Goal: Task Accomplishment & Management: Manage account settings

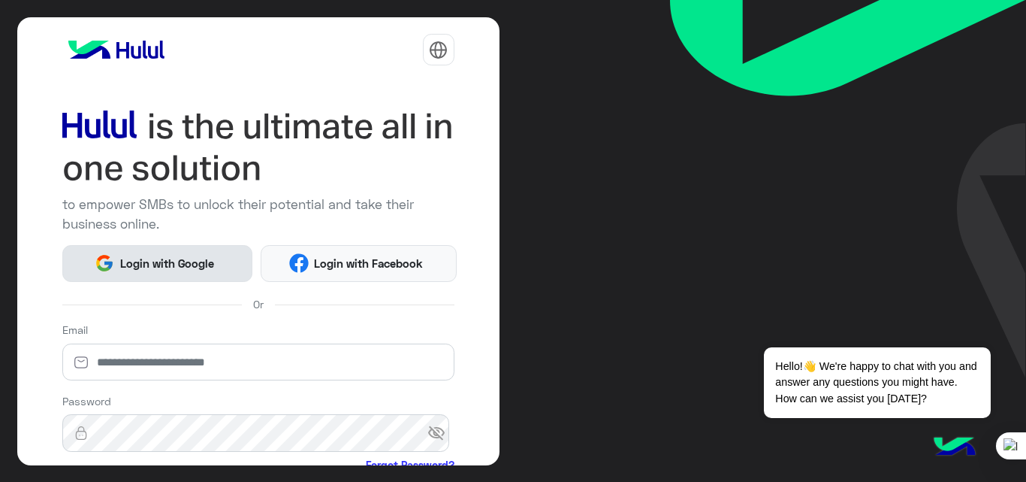
click at [162, 264] on span "Login with Google" at bounding box center [166, 263] width 105 height 17
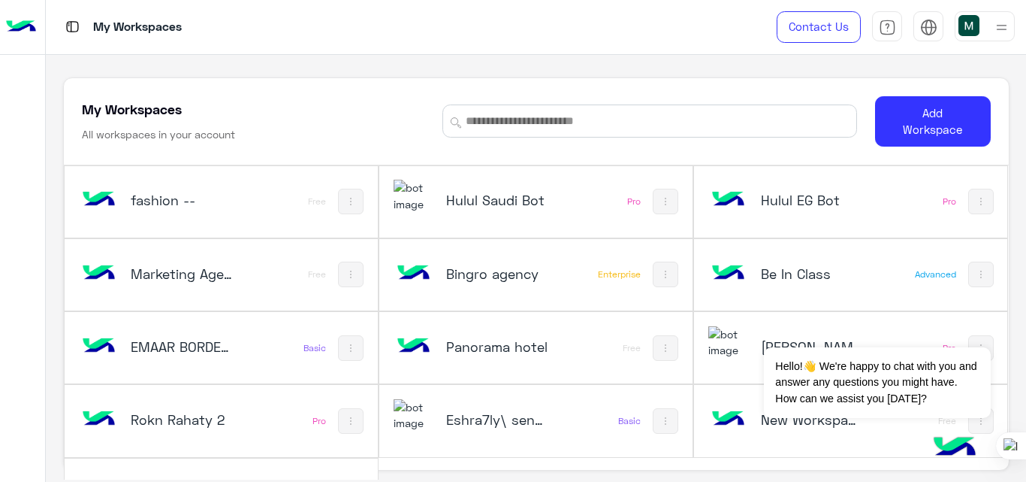
scroll to position [51, 0]
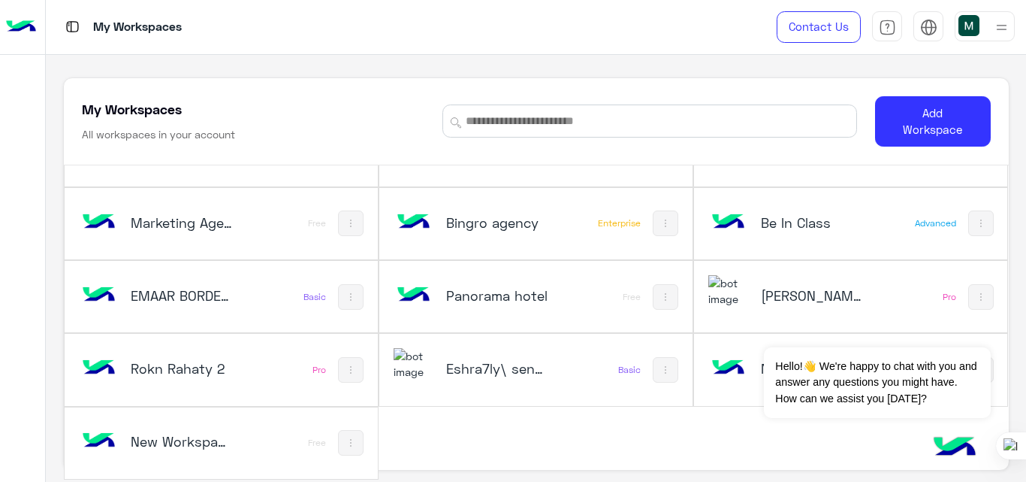
click at [263, 371] on div "Rokn Rahaty 2 Pro" at bounding box center [221, 369] width 313 height 71
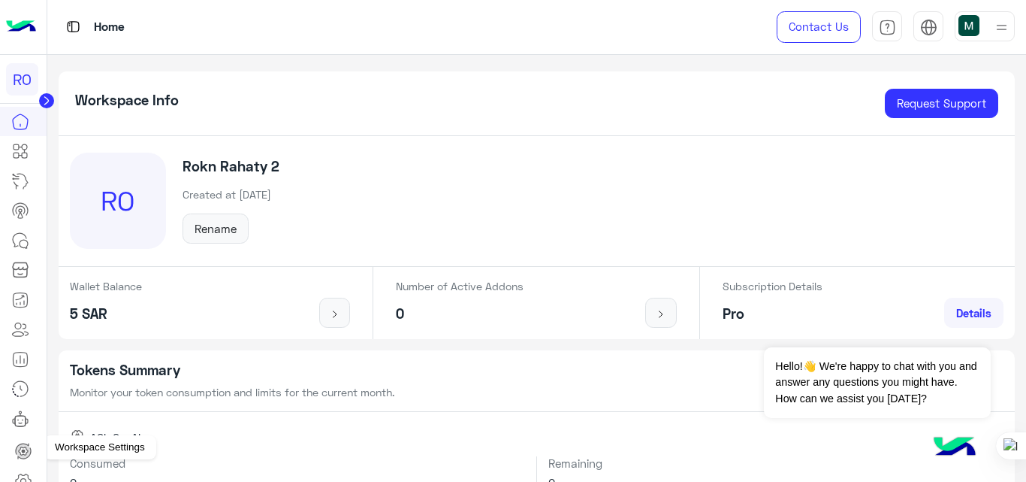
click at [22, 475] on icon at bounding box center [23, 480] width 15 height 14
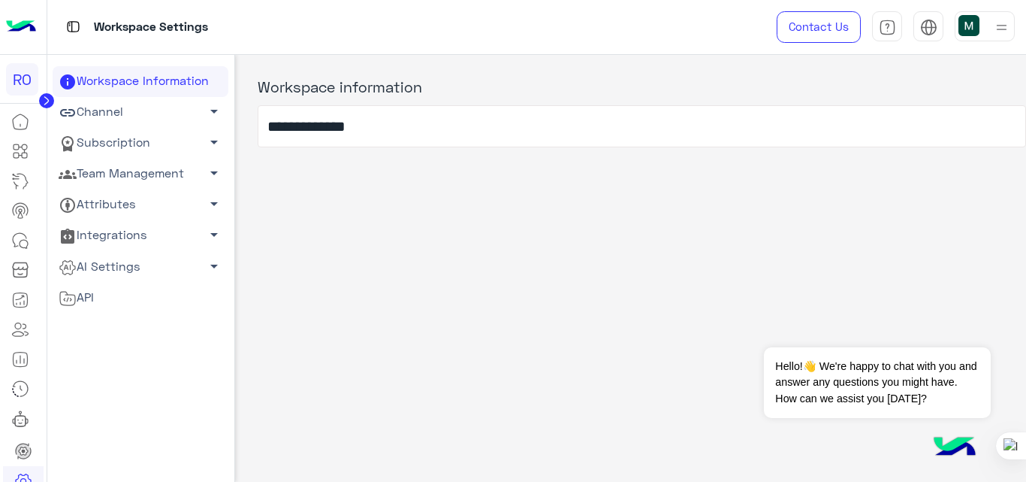
click at [104, 110] on link "Channel arrow_drop_down" at bounding box center [141, 112] width 176 height 31
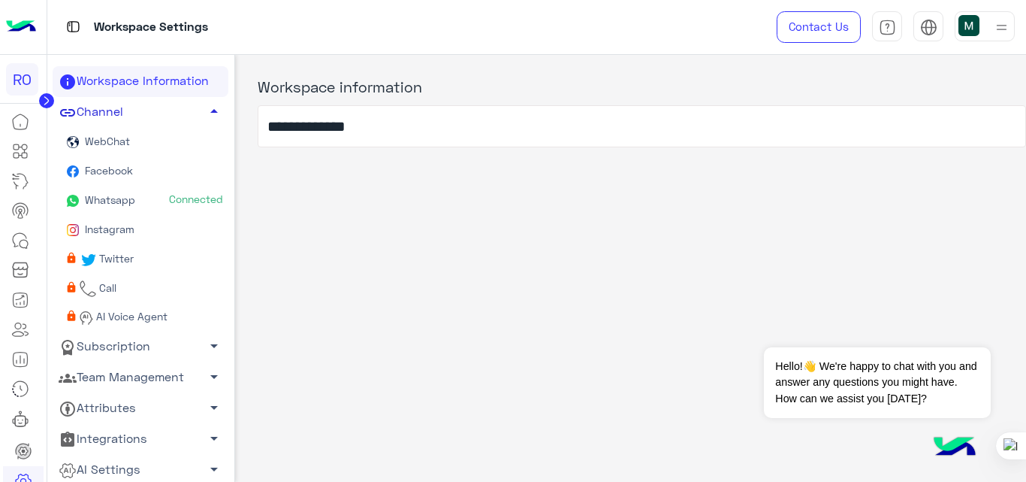
click at [104, 110] on link "Channel arrow_drop_up" at bounding box center [141, 112] width 176 height 31
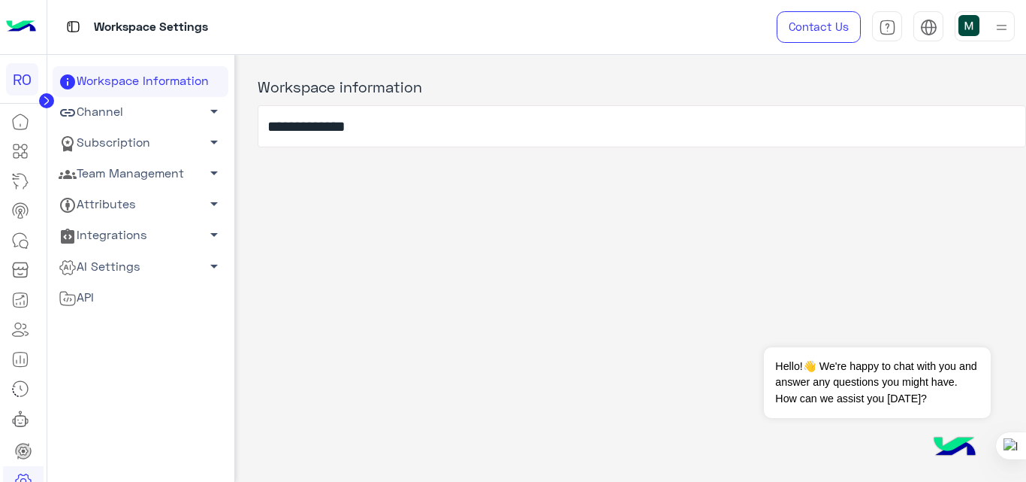
click at [27, 28] on img at bounding box center [21, 27] width 30 height 32
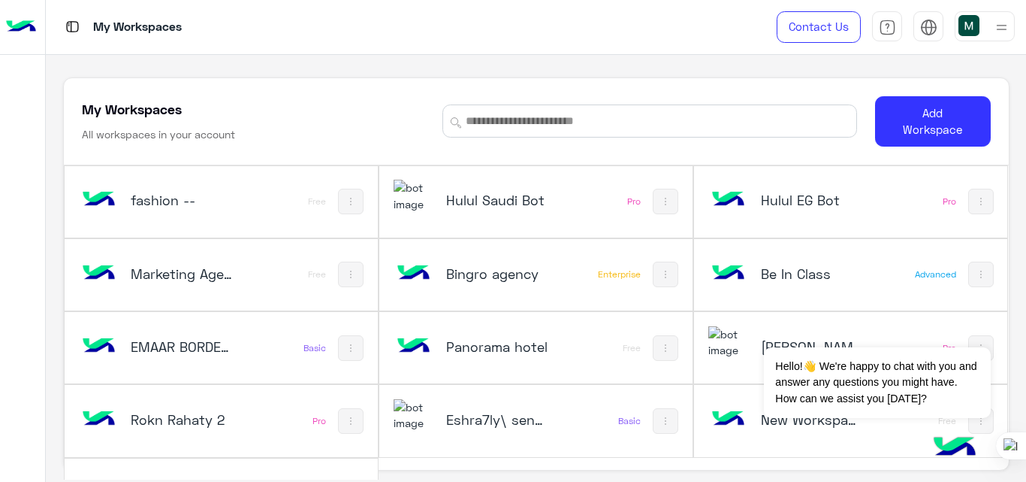
scroll to position [51, 0]
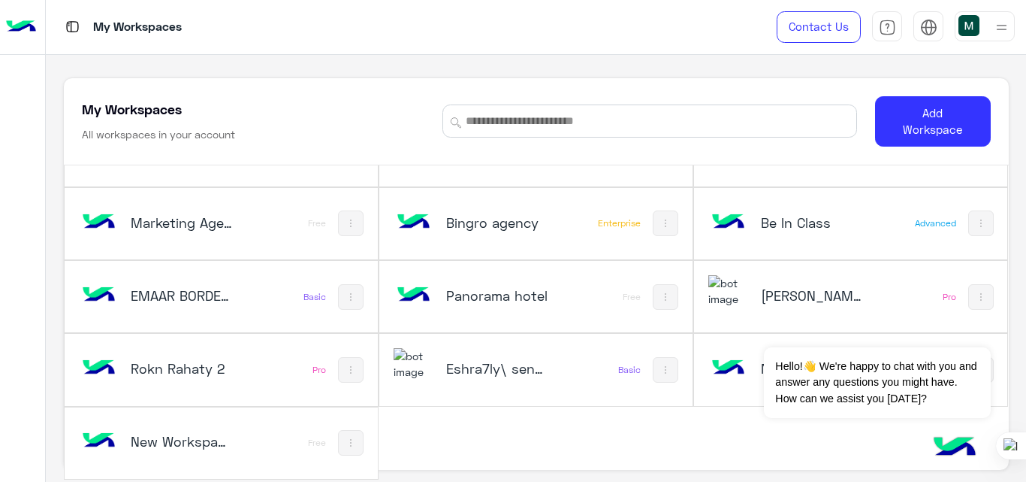
click at [711, 425] on div "fashion -- Free Hulul Saudi Bot Pro Hulul EG Bot Pro Marketing Agency_copy_1 Fr…" at bounding box center [536, 296] width 945 height 365
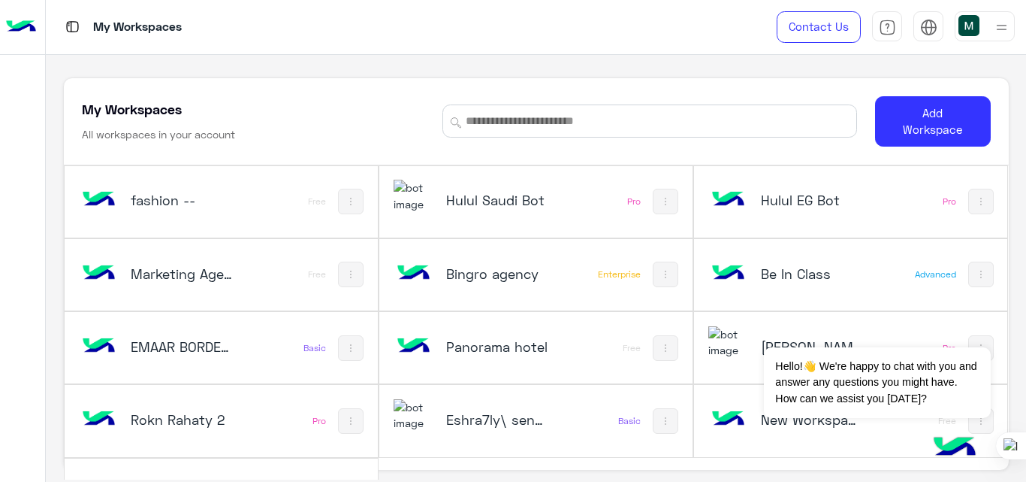
scroll to position [5, 0]
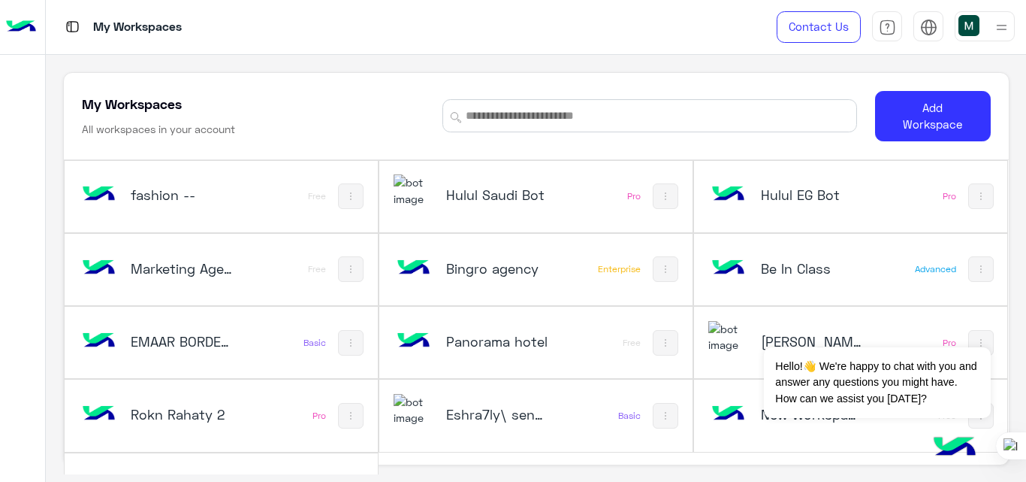
click at [463, 273] on h5 "Bingro agency" at bounding box center [497, 268] width 103 height 18
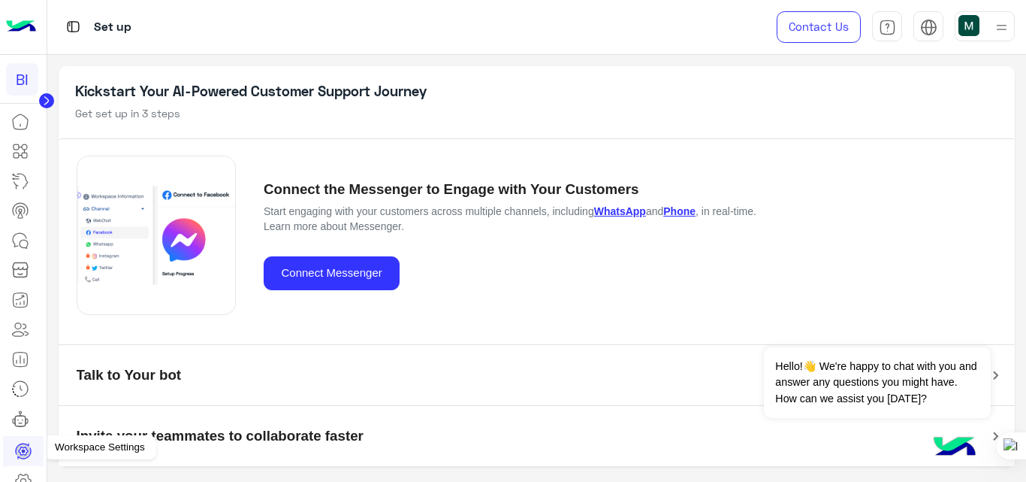
click at [27, 475] on icon at bounding box center [23, 481] width 18 height 18
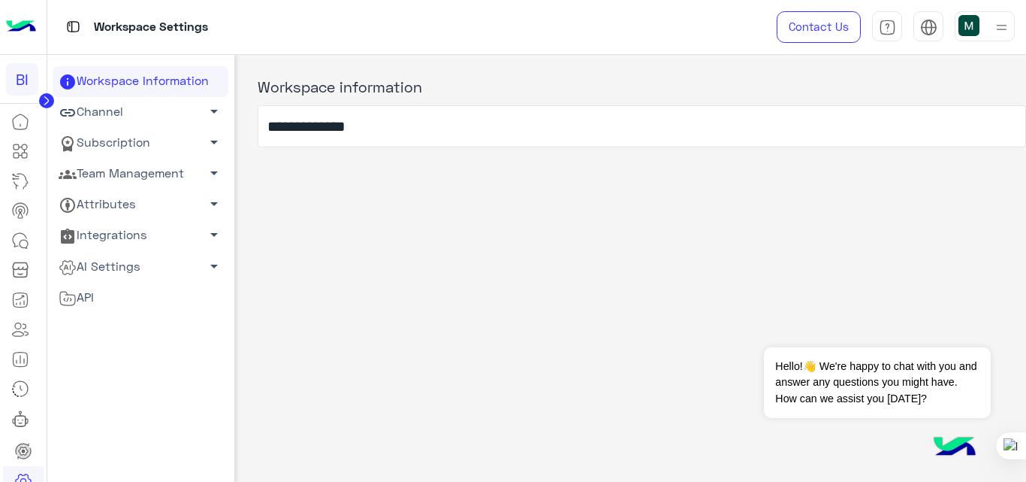
click at [129, 110] on link "Channel arrow_drop_down" at bounding box center [141, 112] width 176 height 31
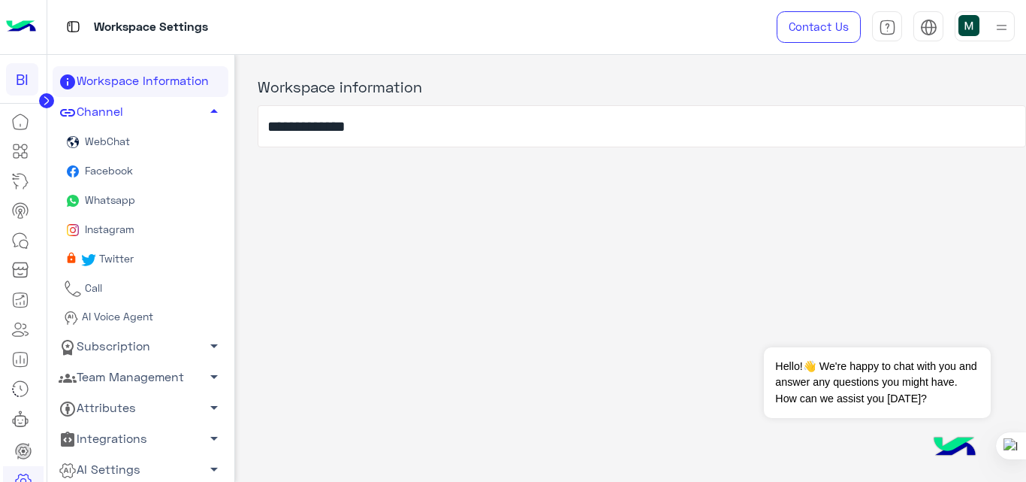
click at [130, 206] on link "Whatsapp" at bounding box center [141, 200] width 176 height 29
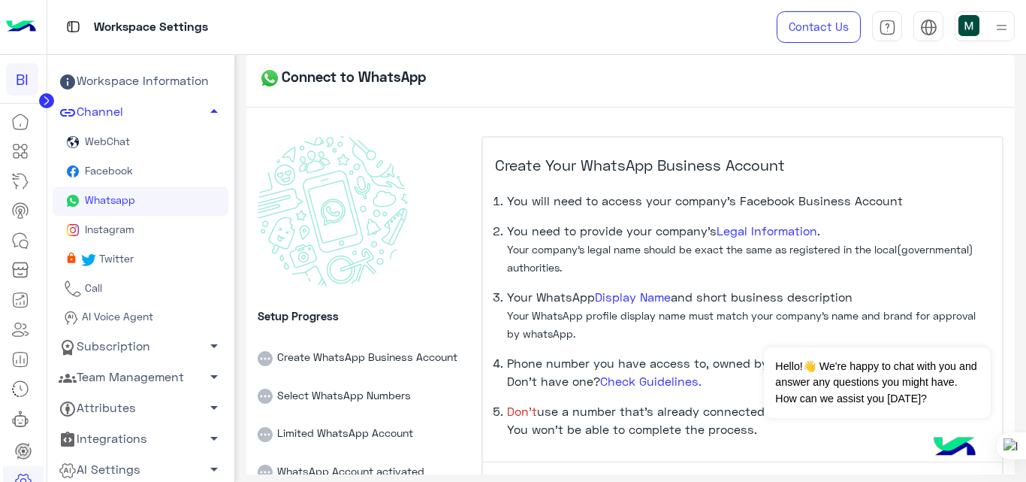
scroll to position [104, 0]
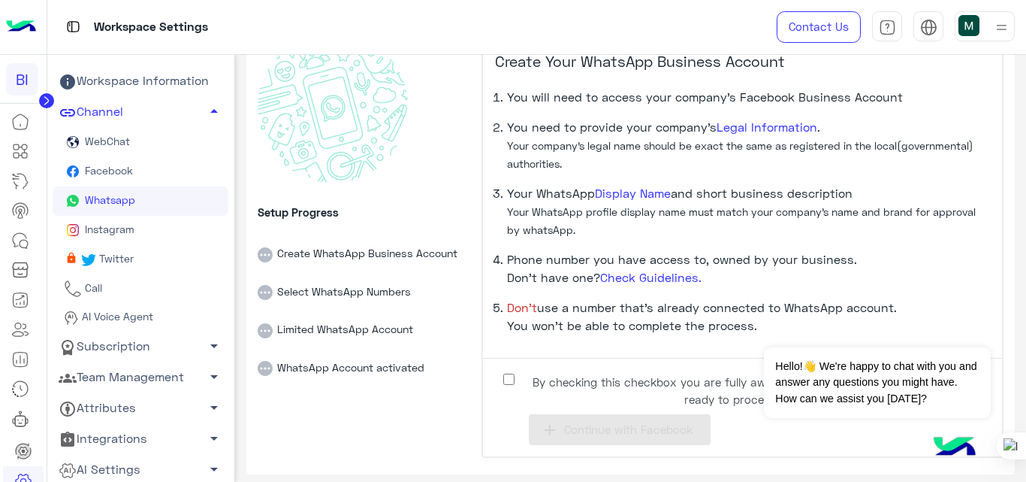
click at [560, 376] on span "By checking this checkbox you are fully aware on the previous points and ready …" at bounding box center [732, 390] width 410 height 34
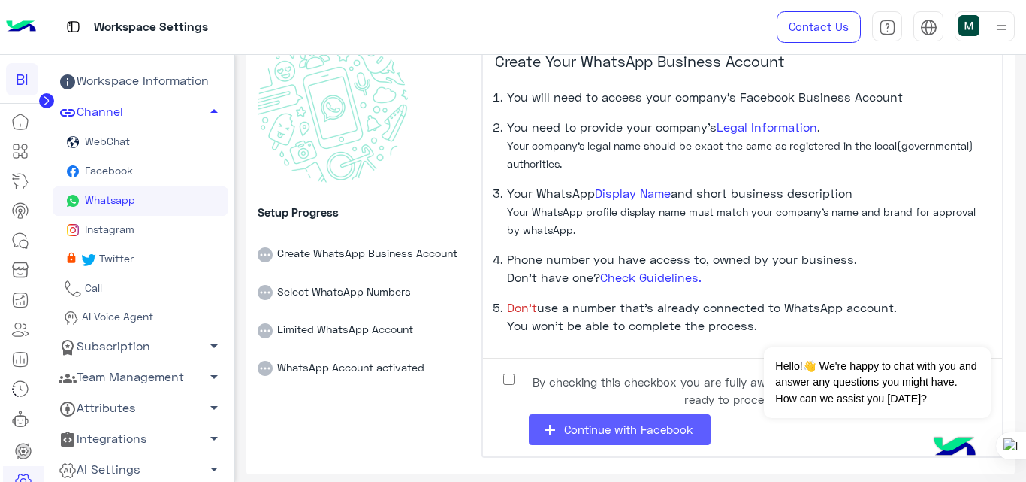
click at [612, 424] on span "Continue with Facebook" at bounding box center [628, 429] width 128 height 14
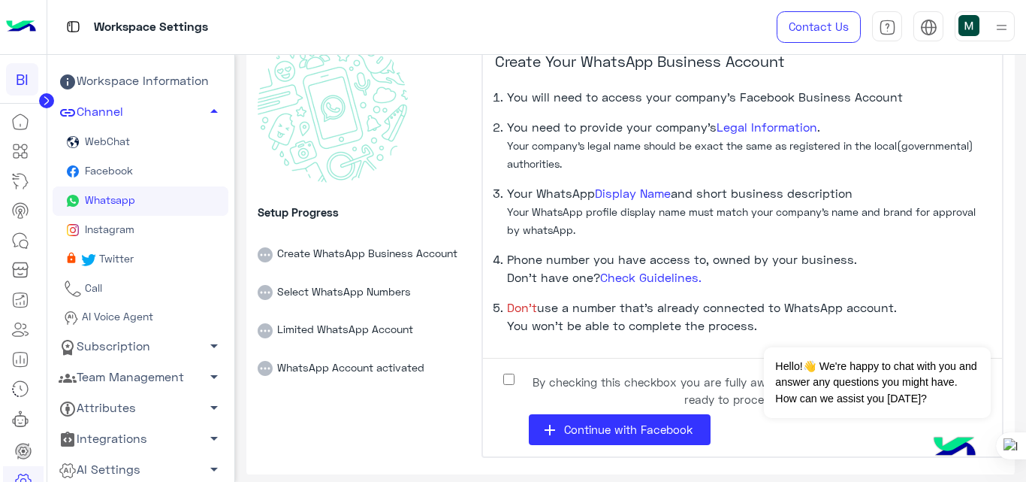
click at [550, 377] on span "By checking this checkbox you are fully aware on the previous points and ready …" at bounding box center [732, 390] width 410 height 34
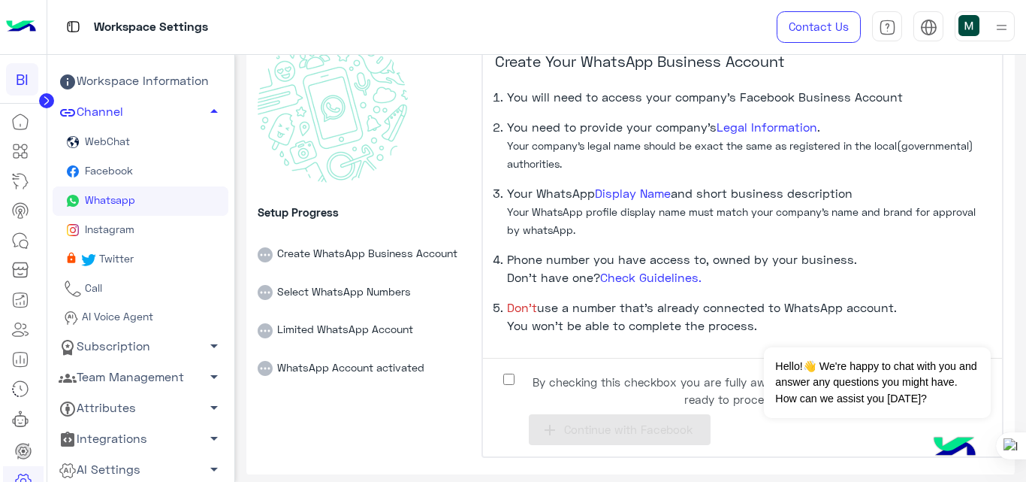
click at [400, 445] on div "Setup Progress Create WhatsApp Business Account Select WhatsApp Numbers Limited…" at bounding box center [364, 245] width 212 height 426
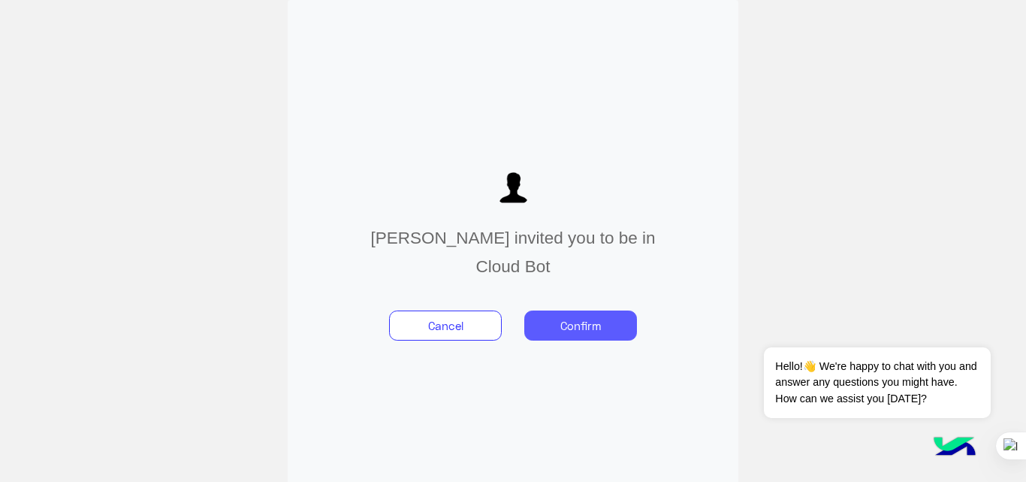
click at [591, 326] on button "Confirm" at bounding box center [580, 325] width 113 height 30
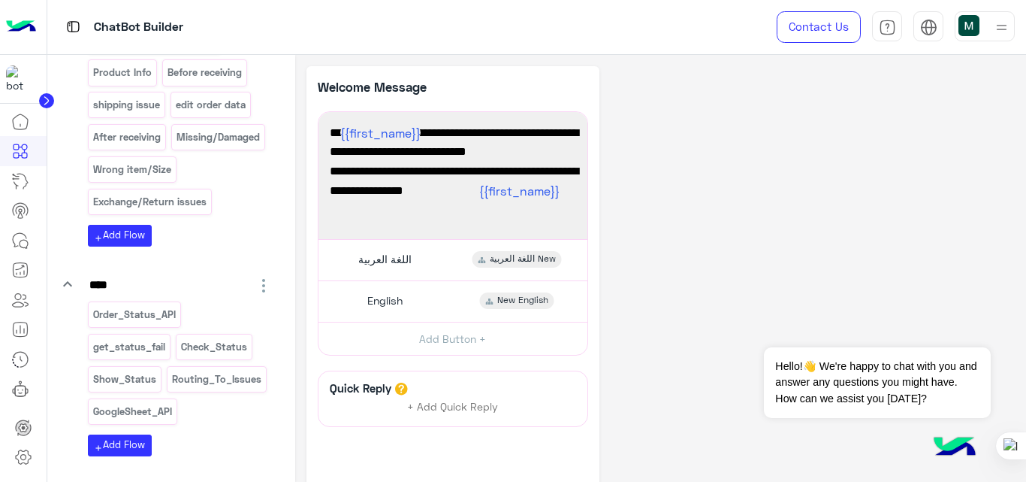
scroll to position [1318, 0]
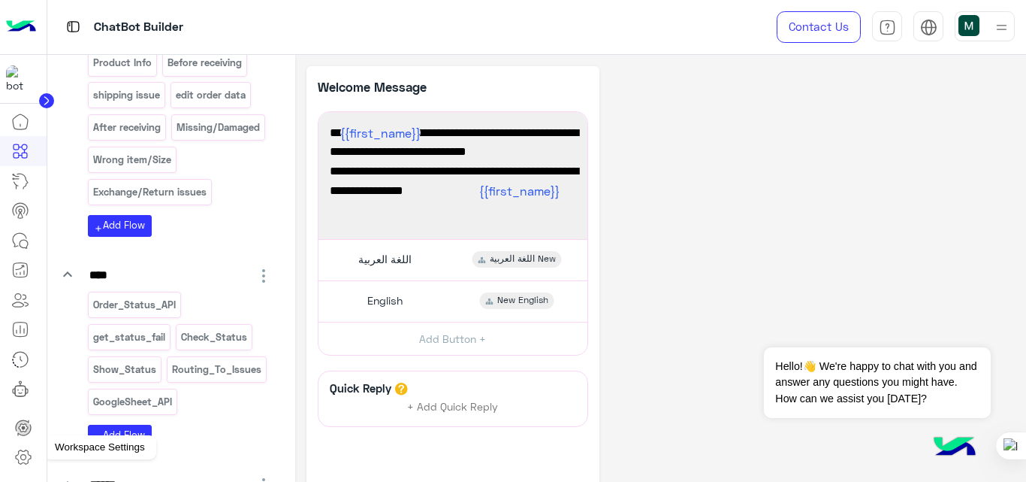
click at [17, 452] on icon at bounding box center [23, 457] width 18 height 18
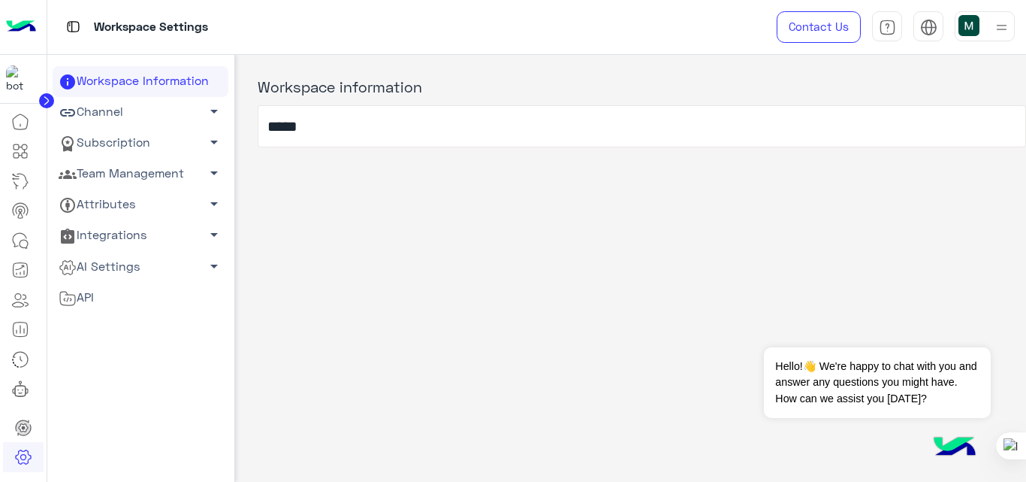
click at [131, 97] on link "Channel arrow_drop_down" at bounding box center [141, 112] width 176 height 31
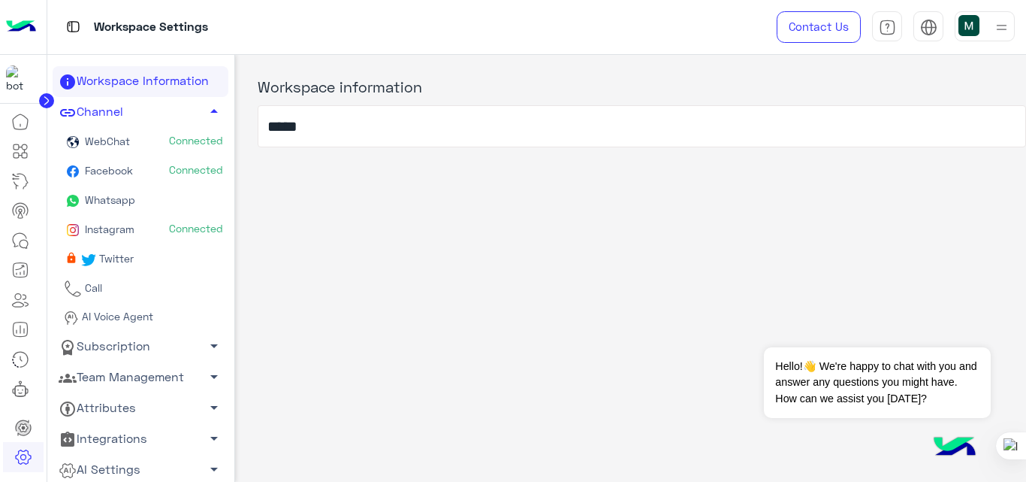
click at [131, 204] on span "Whatsapp" at bounding box center [108, 199] width 53 height 13
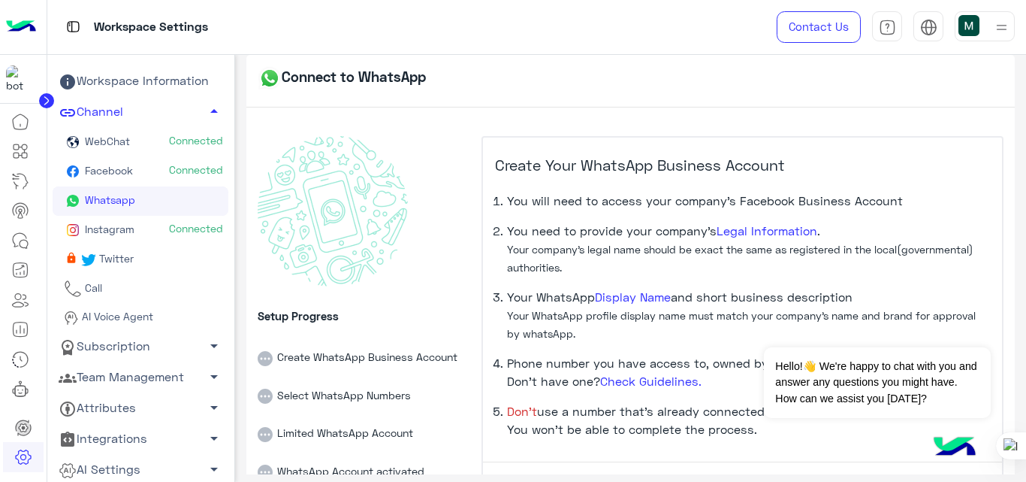
scroll to position [104, 0]
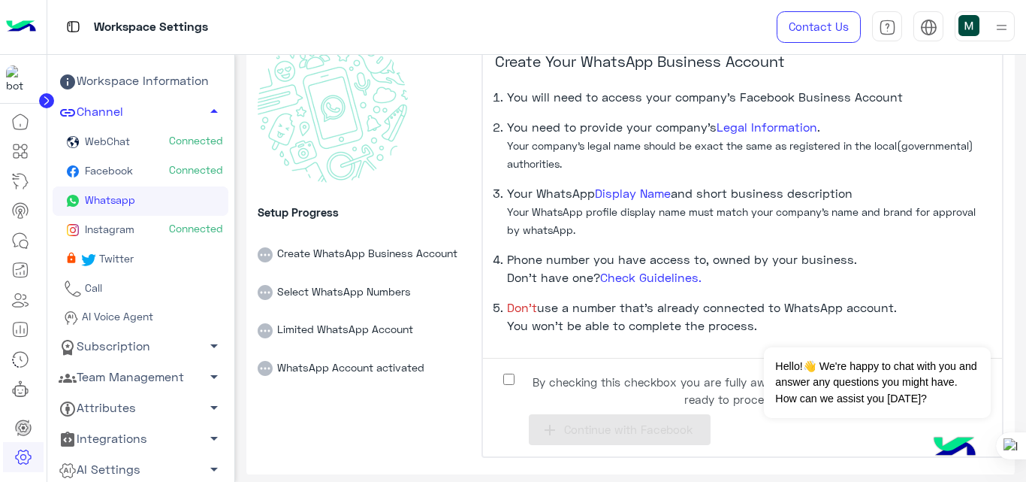
click at [569, 391] on span "By checking this checkbox you are fully aware on the previous points and ready …" at bounding box center [732, 390] width 410 height 34
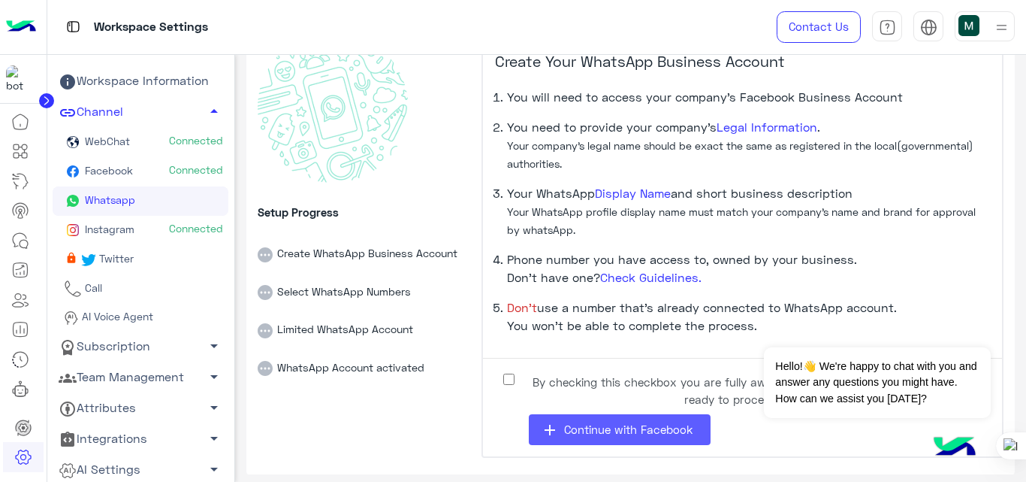
click at [607, 439] on button "add Continue with Facebook" at bounding box center [620, 429] width 182 height 31
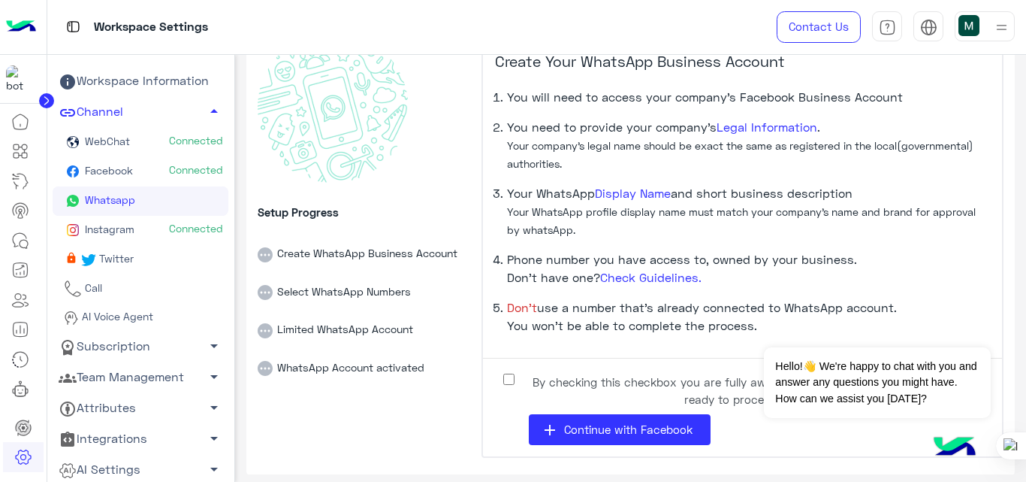
click at [513, 385] on label "By checking this checkbox you are fully aware on the previous points and ready …" at bounding box center [720, 387] width 451 height 34
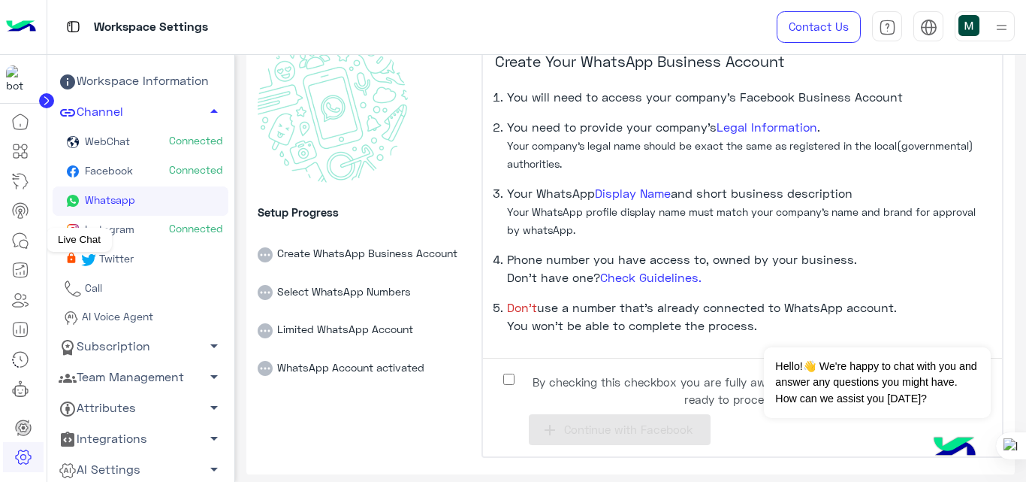
click at [25, 244] on icon at bounding box center [20, 240] width 18 height 18
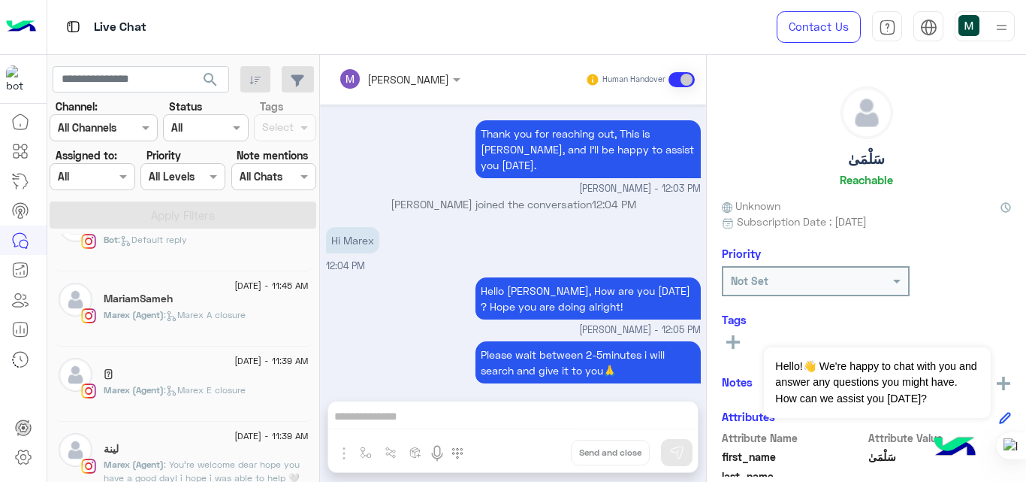
scroll to position [406, 0]
click at [20, 149] on icon at bounding box center [20, 151] width 18 height 18
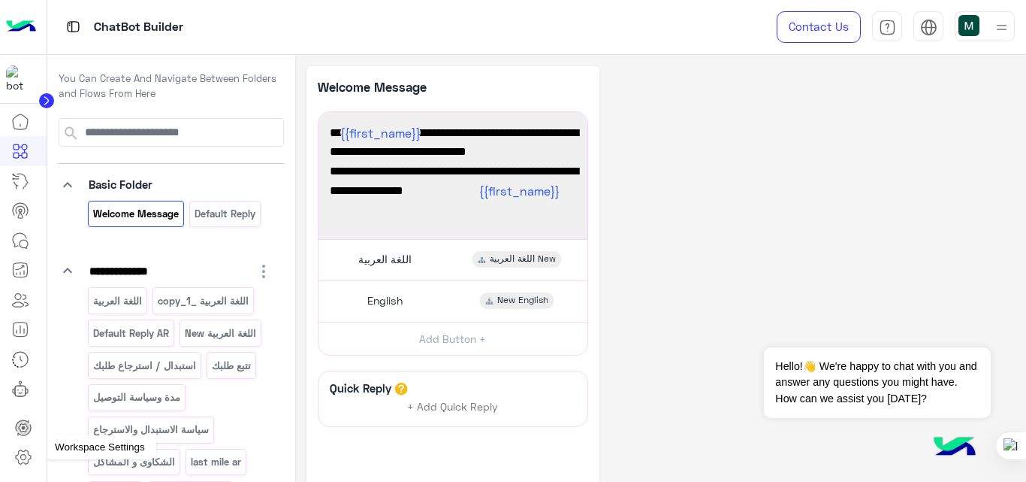
click at [19, 448] on icon at bounding box center [23, 457] width 18 height 18
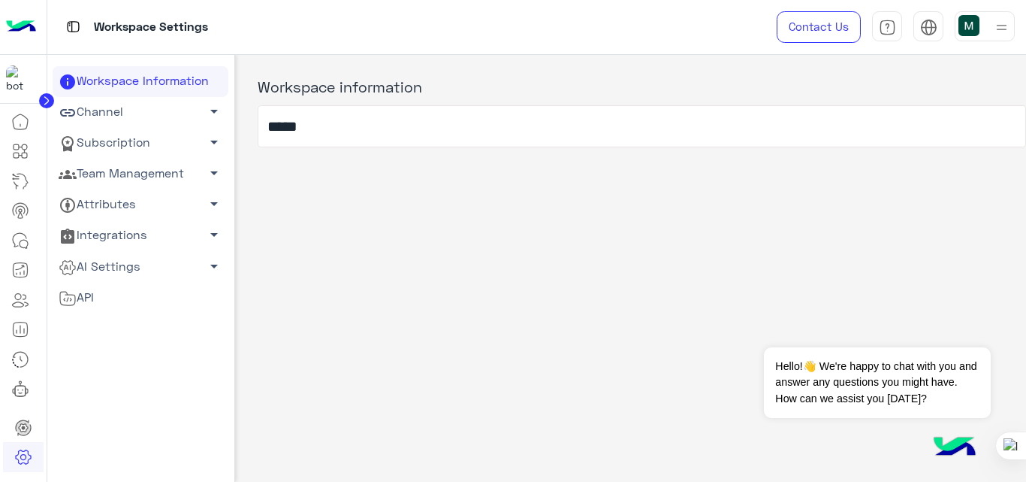
click at [152, 183] on link "Team Management arrow_drop_down" at bounding box center [141, 173] width 176 height 31
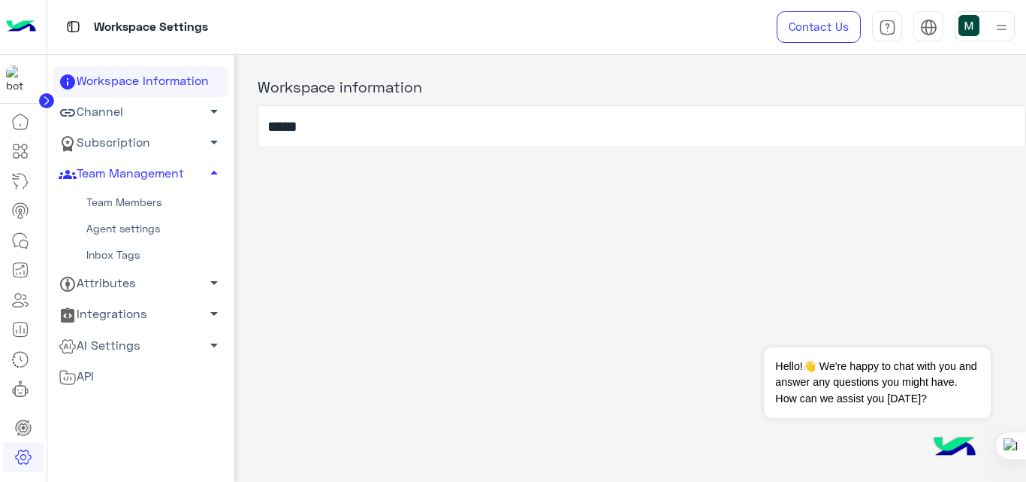
click at [139, 203] on link "Team Members" at bounding box center [141, 202] width 176 height 26
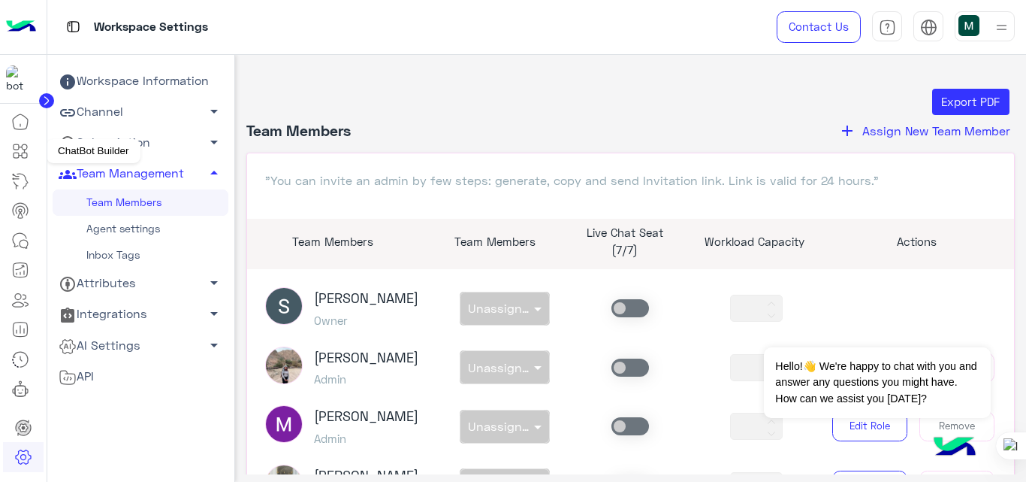
click at [20, 154] on icon at bounding box center [20, 151] width 18 height 18
